Goal: Navigation & Orientation: Find specific page/section

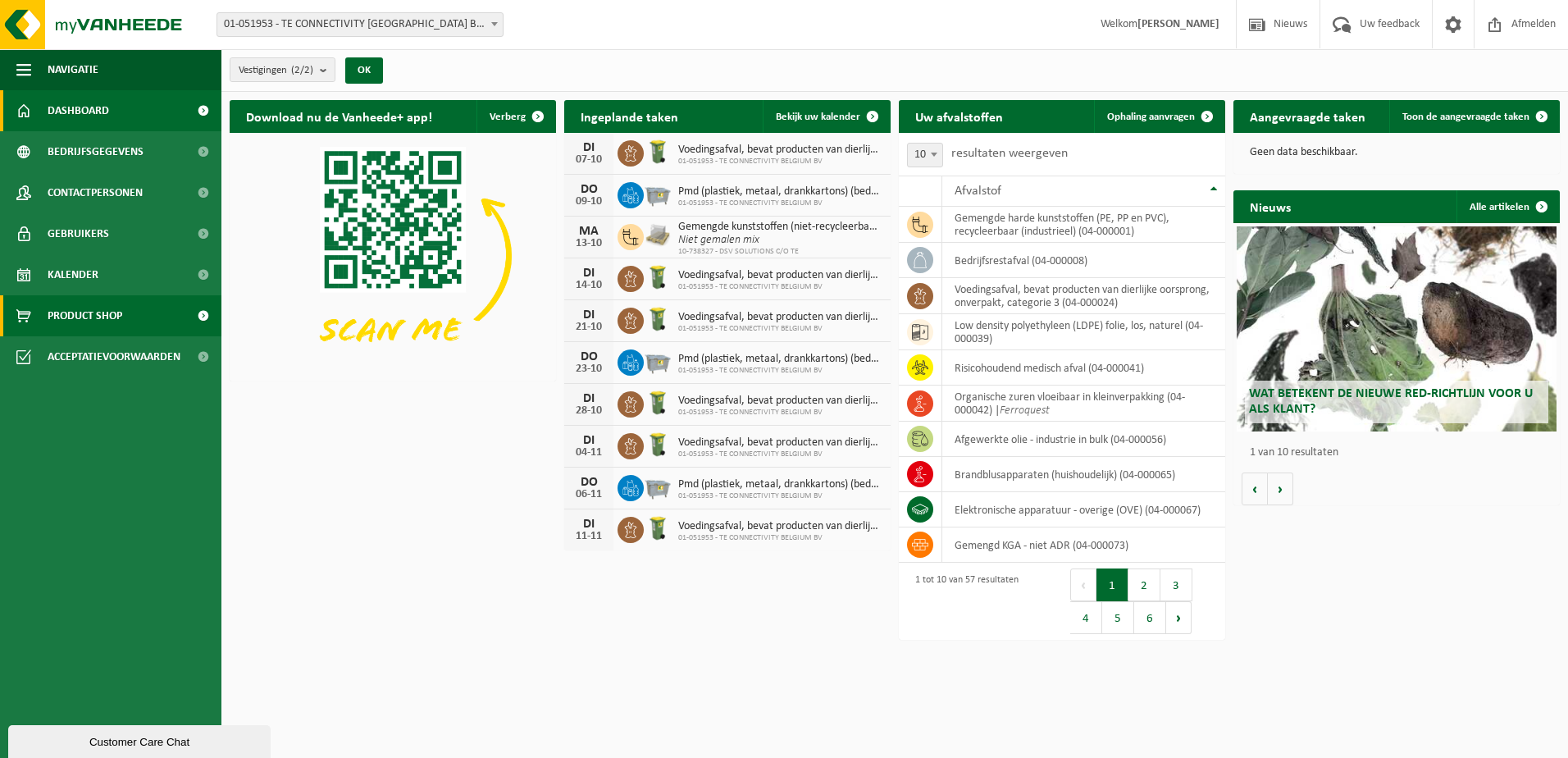
click at [155, 316] on link "Product Shop" at bounding box center [110, 316] width 221 height 41
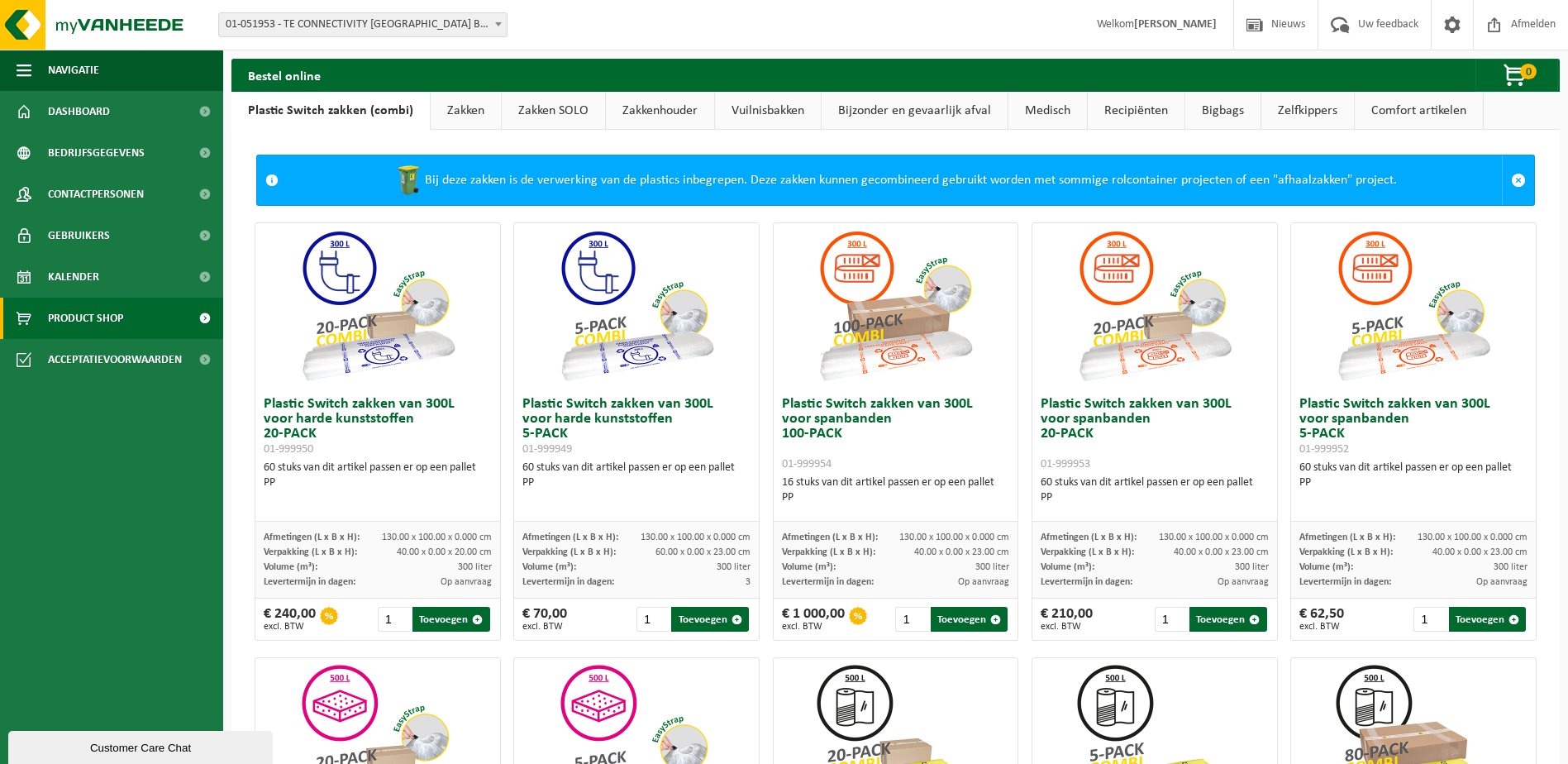
click at [933, 101] on link "Bijzonder en gevaarlijk afval" at bounding box center [914, 111] width 186 height 38
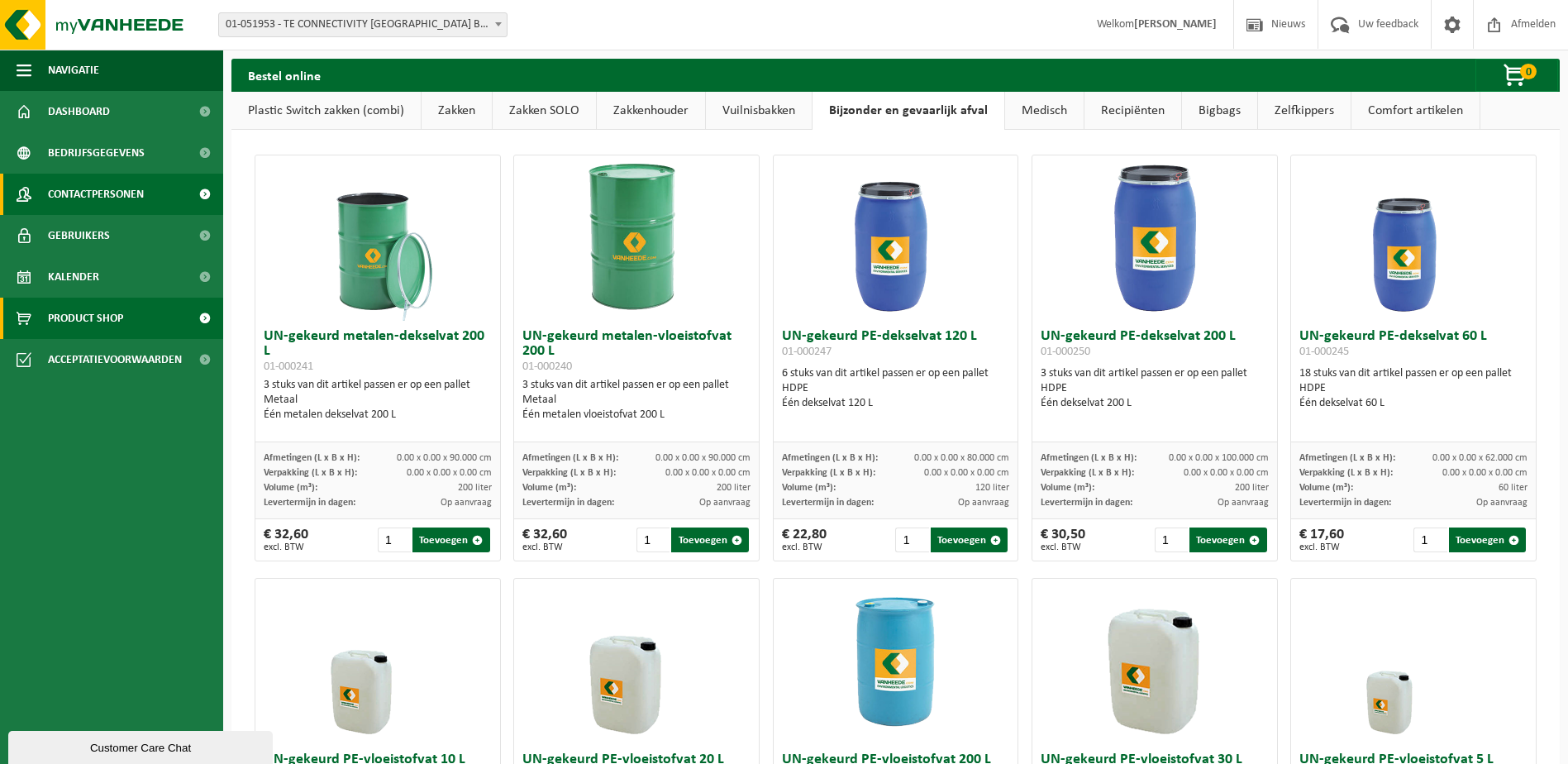
click at [149, 189] on link "Contactpersonen" at bounding box center [111, 195] width 223 height 42
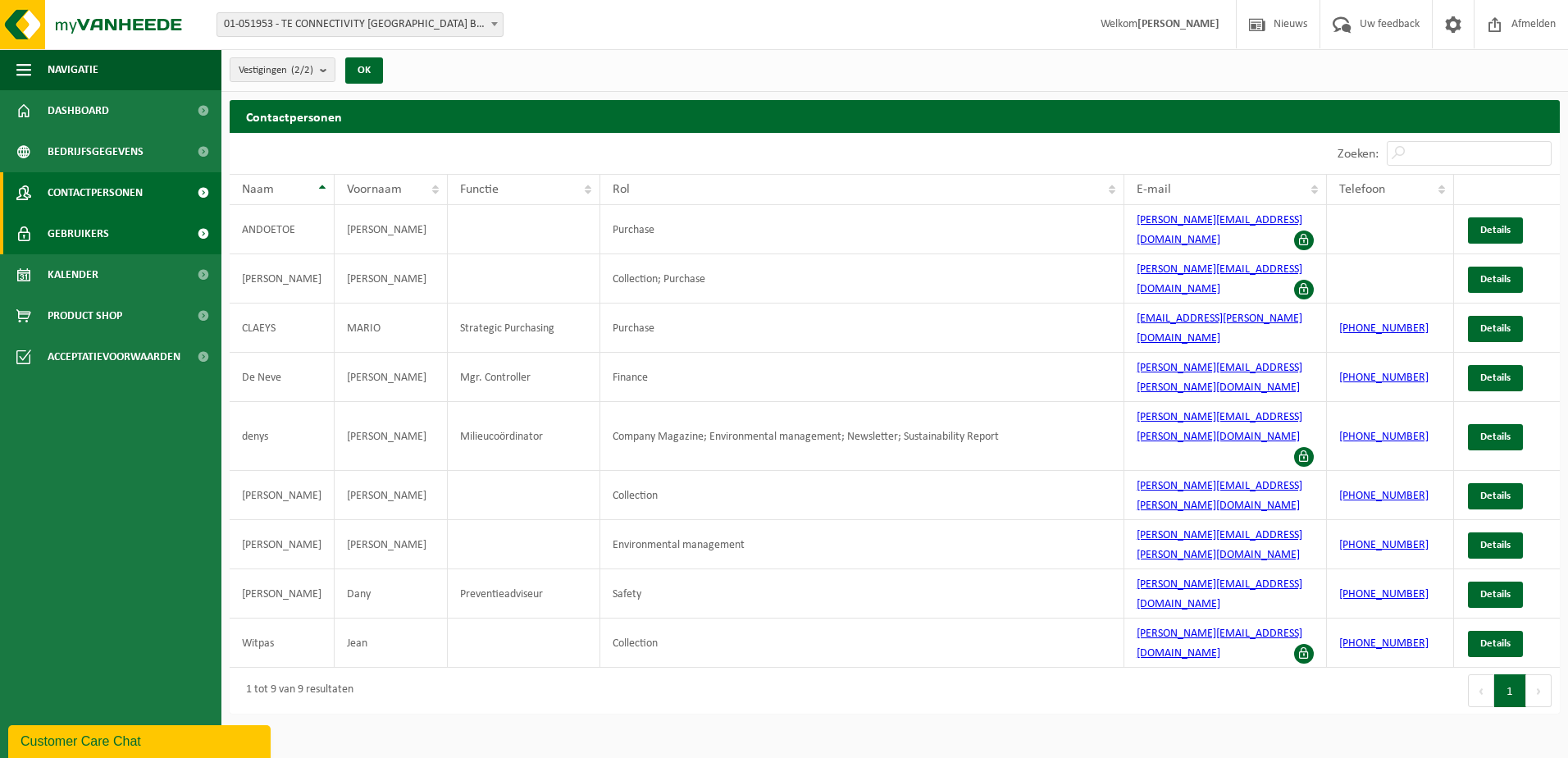
click at [133, 226] on link "Gebruikers" at bounding box center [110, 234] width 221 height 41
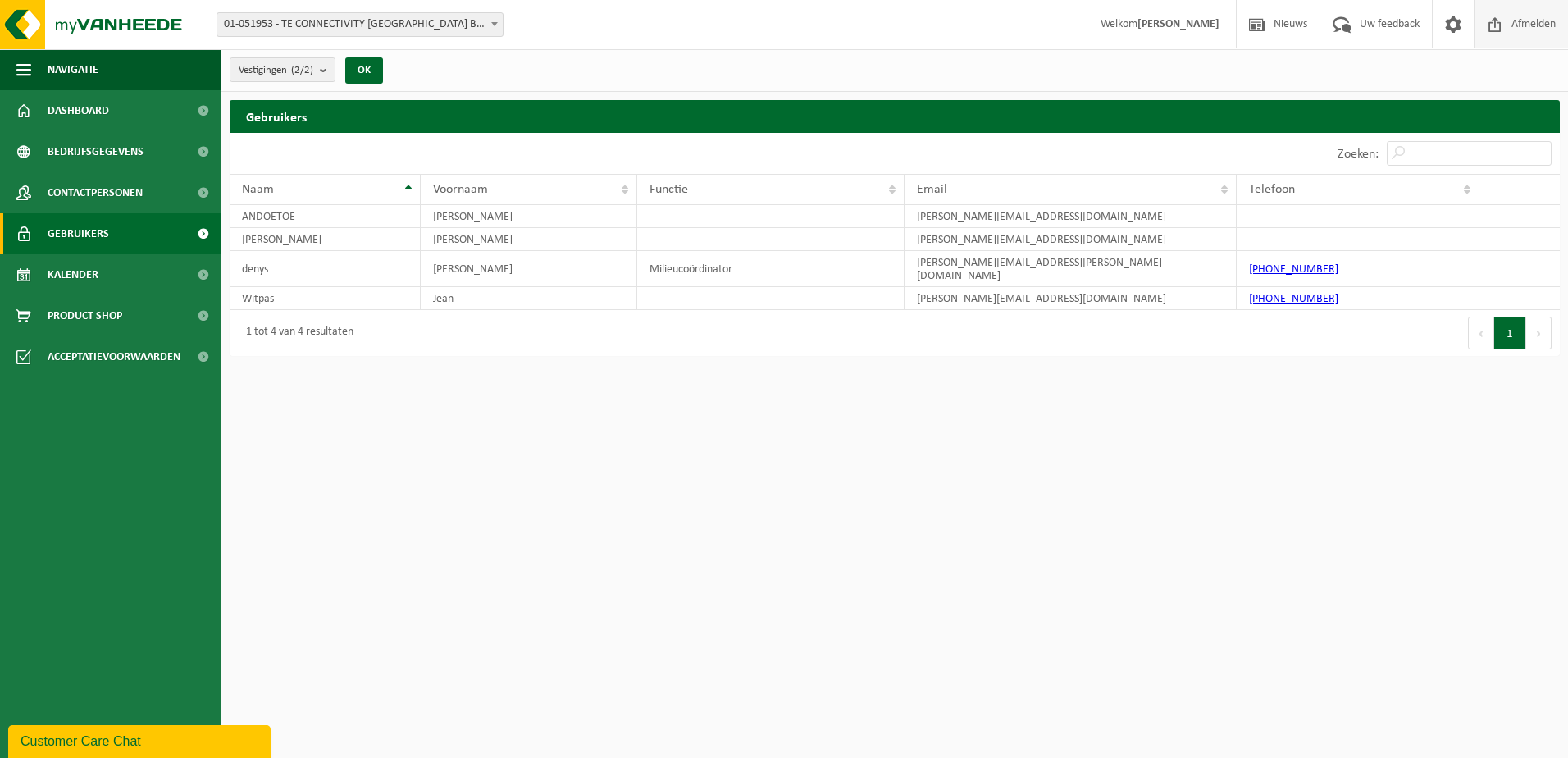
click at [1531, 16] on span "Afmelden" at bounding box center [1533, 24] width 52 height 48
